Goal: Transaction & Acquisition: Purchase product/service

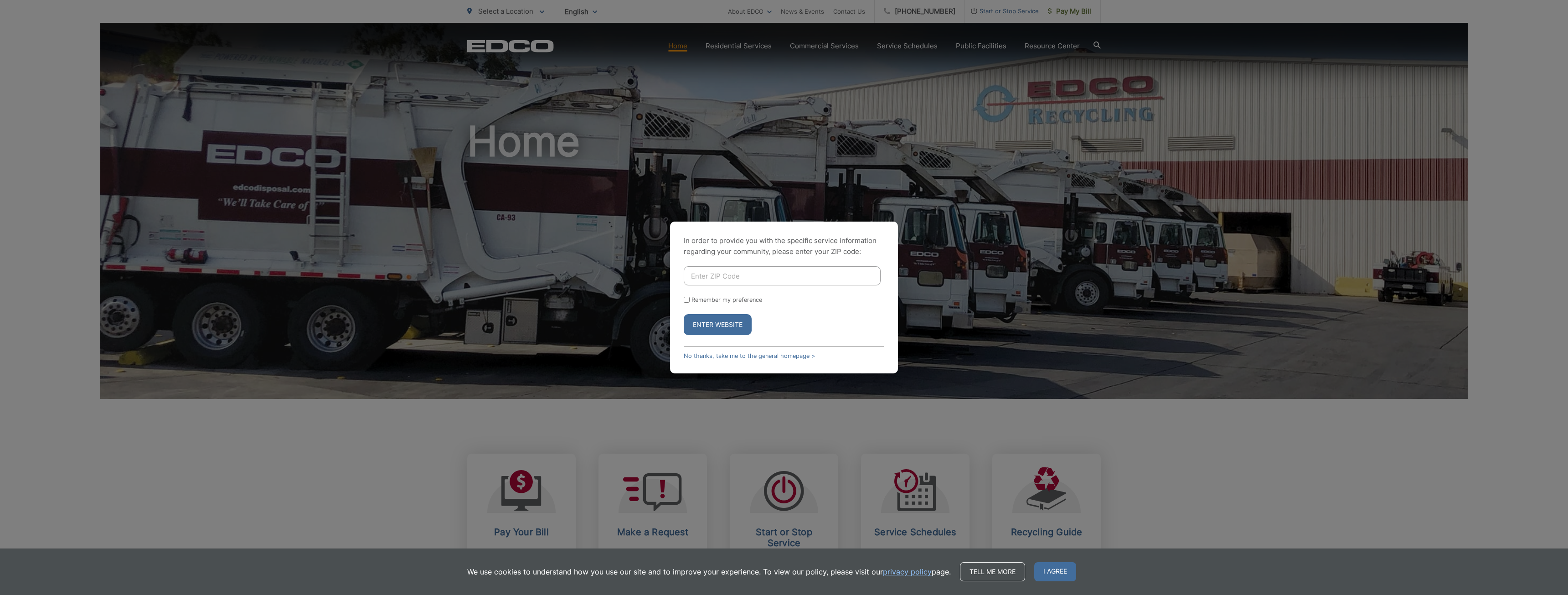
click at [749, 272] on input "Enter ZIP Code" at bounding box center [782, 275] width 197 height 19
type input "92029"
click at [719, 325] on button "Enter Website" at bounding box center [718, 325] width 68 height 21
click at [727, 327] on button "Enter Website" at bounding box center [718, 329] width 68 height 21
click at [734, 359] on link "No thanks, take me to the general homepage >" at bounding box center [749, 356] width 131 height 7
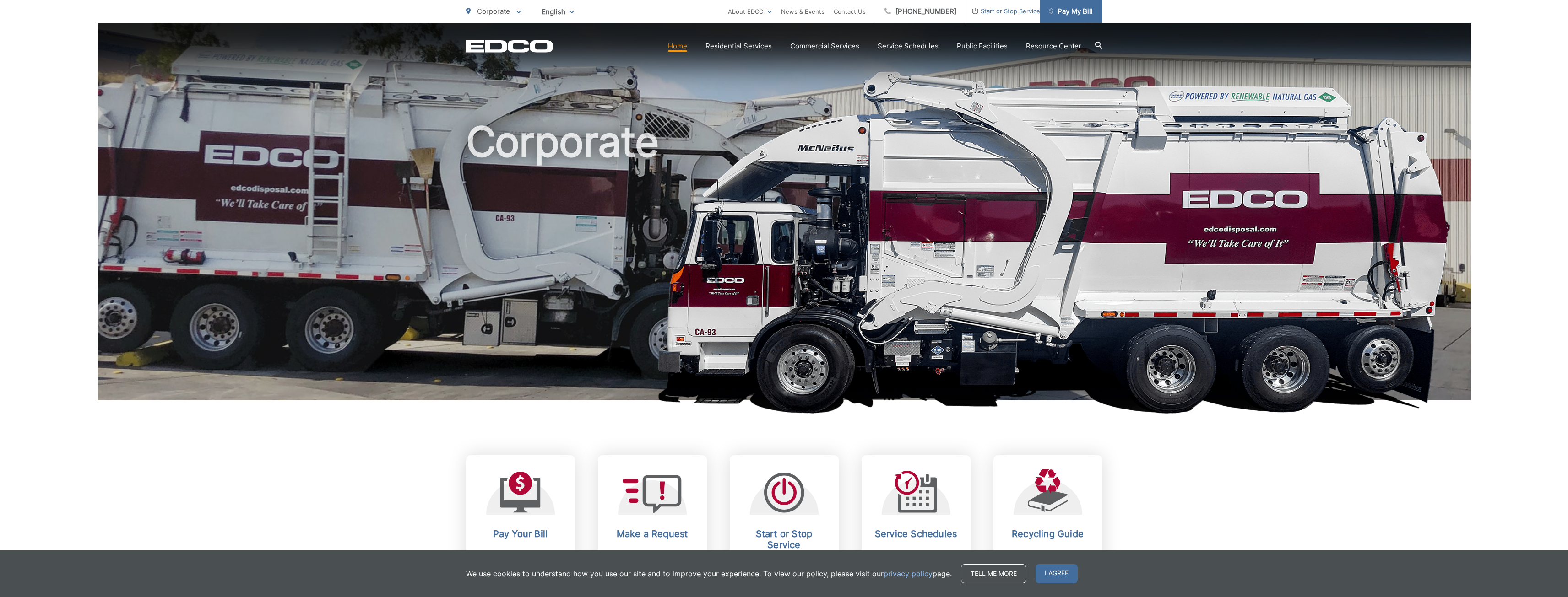
click at [1061, 15] on span "Pay My Bill" at bounding box center [1070, 12] width 43 height 11
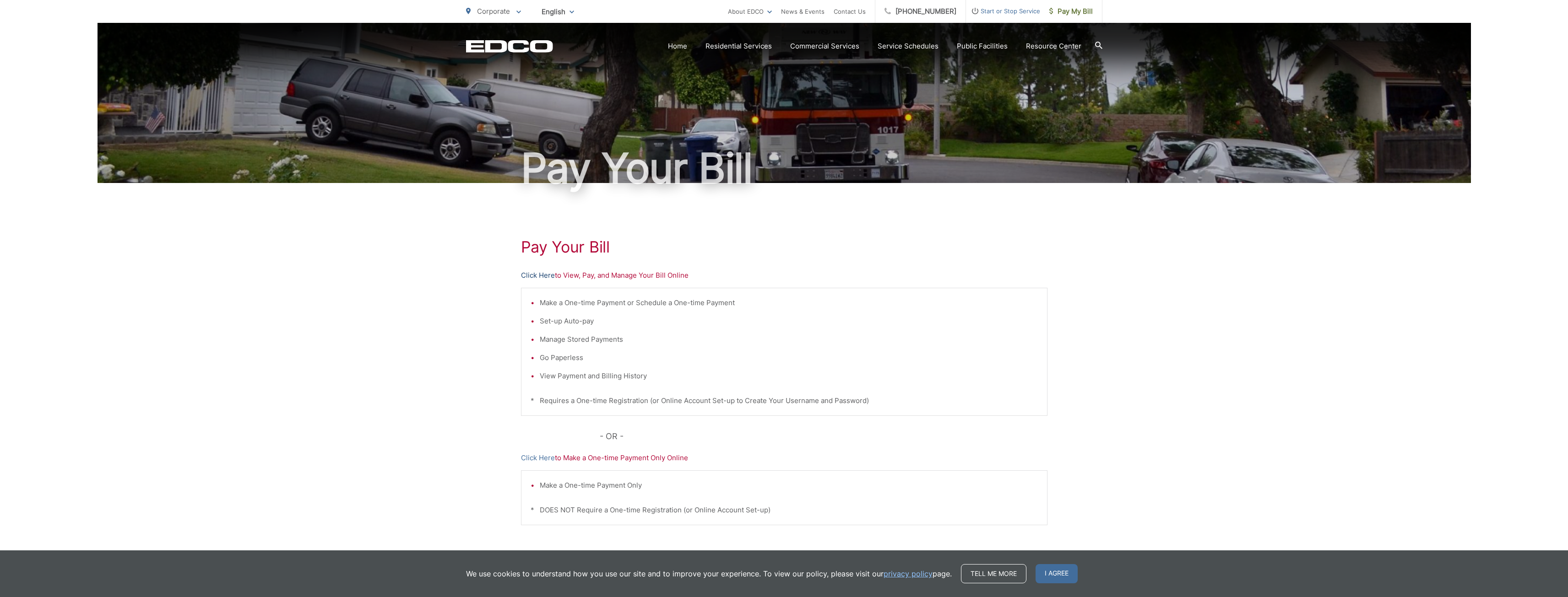
click at [545, 274] on link "Click Here" at bounding box center [537, 276] width 34 height 11
